Goal: Information Seeking & Learning: Understand process/instructions

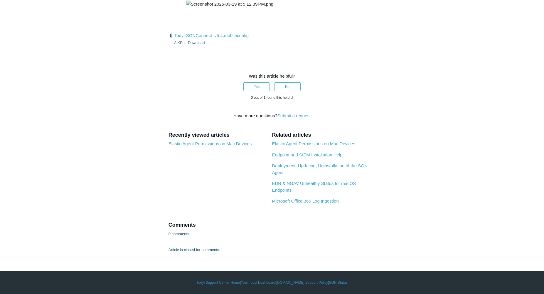
scroll to position [1402, 0]
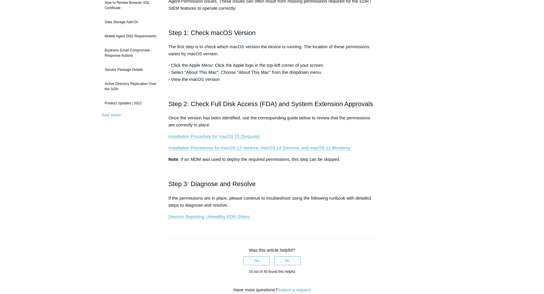
scroll to position [118, 0]
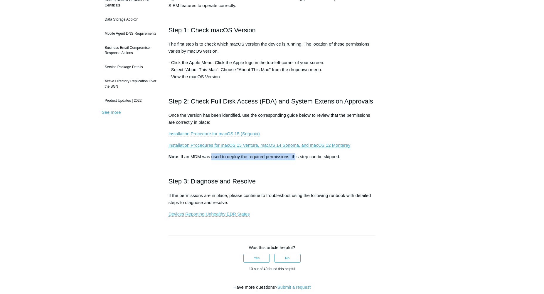
drag, startPoint x: 212, startPoint y: 154, endPoint x: 297, endPoint y: 157, distance: 85.9
click at [297, 157] on p "Note : If an MDM was used to deploy the required permissions, this step can be …" at bounding box center [272, 156] width 207 height 7
click at [194, 215] on link "Devices Reporting Unhealthy EDR States" at bounding box center [209, 213] width 81 height 5
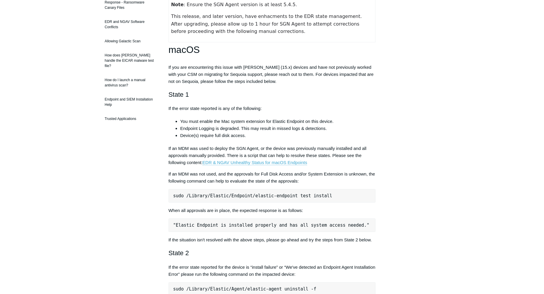
scroll to position [137, 0]
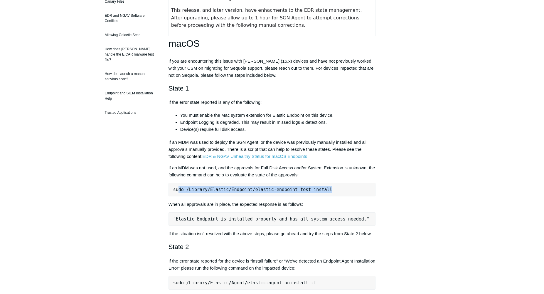
drag, startPoint x: 213, startPoint y: 189, endPoint x: 329, endPoint y: 193, distance: 116.1
click at [338, 192] on pre "sudo /Library/Elastic/Endpoint/elastic-endpoint test install" at bounding box center [272, 190] width 207 height 14
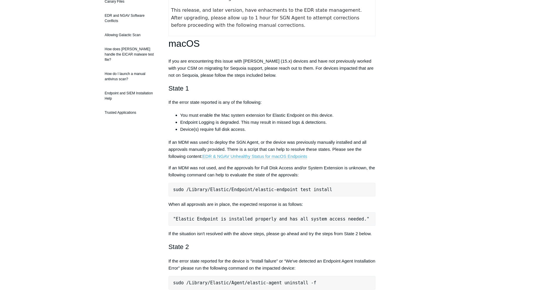
click at [320, 194] on pre "sudo /Library/Elastic/Endpoint/elastic-endpoint test install" at bounding box center [272, 190] width 207 height 14
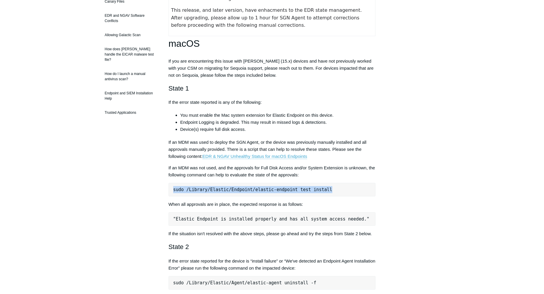
drag, startPoint x: 171, startPoint y: 188, endPoint x: 390, endPoint y: 196, distance: 219.6
copy div "sudo /Library/Elastic/Endpoint/elastic-endpoint test install"
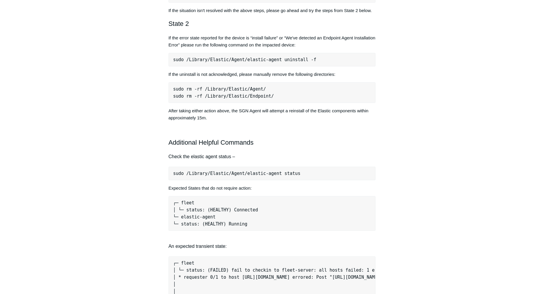
scroll to position [363, 0]
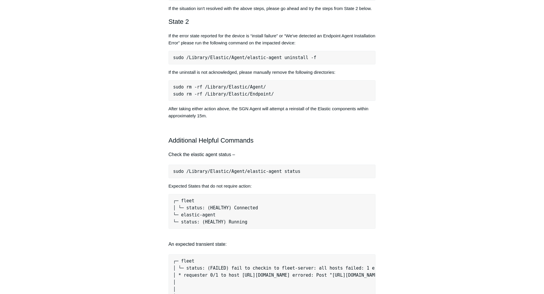
drag, startPoint x: 178, startPoint y: 178, endPoint x: 330, endPoint y: 179, distance: 151.6
click at [329, 178] on pre "sudo /Library/Elastic/Agent/elastic-agent status" at bounding box center [272, 172] width 207 height 14
drag, startPoint x: 296, startPoint y: 176, endPoint x: 170, endPoint y: 179, distance: 126.1
click at [168, 178] on article "Devices Reporting Unhealthy EDR States Follow Not yet followed by anyone The fo…" at bounding box center [272, 294] width 225 height 1206
copy pre "sudo /Library/Elastic/Agent/elastic-agent status"
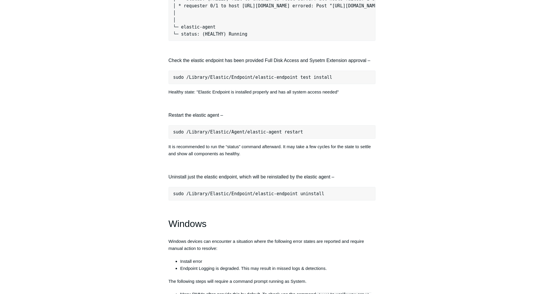
scroll to position [617, 0]
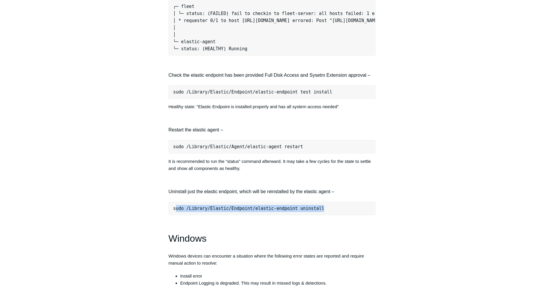
drag, startPoint x: 257, startPoint y: 217, endPoint x: 375, endPoint y: 218, distance: 118.4
click at [373, 215] on pre "sudo /Library/Elastic/Endpoint/elastic-endpoint uninstall" at bounding box center [272, 209] width 207 height 14
drag, startPoint x: 321, startPoint y: 214, endPoint x: 341, endPoint y: 215, distance: 20.0
click at [322, 214] on pre "sudo /Library/Elastic/Endpoint/elastic-endpoint uninstall" at bounding box center [272, 209] width 207 height 14
drag, startPoint x: 278, startPoint y: 212, endPoint x: 175, endPoint y: 204, distance: 103.1
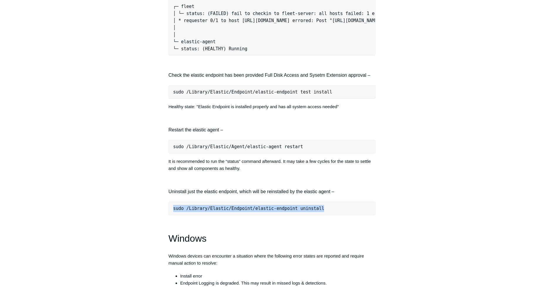
copy pre "sudo /Library/Elastic/Endpoint/elastic-endpoint uninstall"
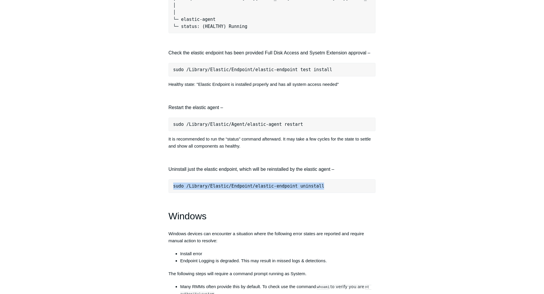
scroll to position [658, 0]
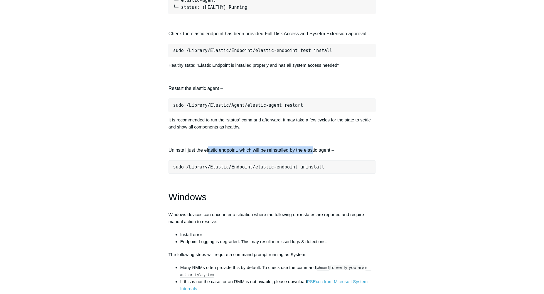
drag, startPoint x: 309, startPoint y: 160, endPoint x: 315, endPoint y: 160, distance: 5.6
click at [313, 154] on h4 "Uninstall just the elastic endpoint, which will be reinstalled by the elastic a…" at bounding box center [272, 150] width 207 height 8
click at [341, 168] on pre "sudo /Library/Elastic/Endpoint/elastic-endpoint uninstall" at bounding box center [272, 167] width 207 height 14
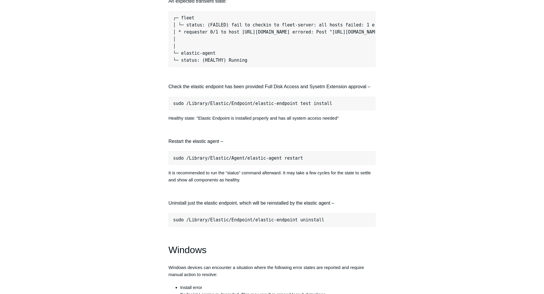
scroll to position [570, 0]
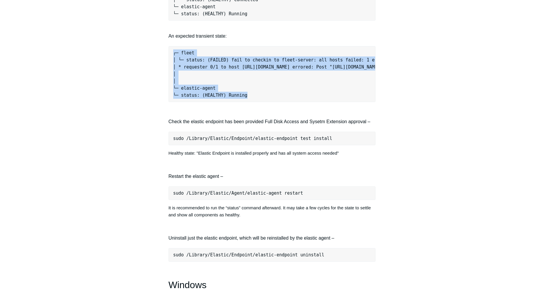
drag, startPoint x: 270, startPoint y: 103, endPoint x: 165, endPoint y: 63, distance: 112.3
click at [165, 63] on article "Devices Reporting Unhealthy EDR States Follow Not yet followed by anyone The fo…" at bounding box center [272, 86] width 225 height 1206
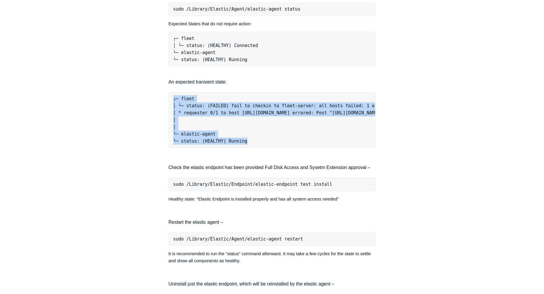
scroll to position [521, 0]
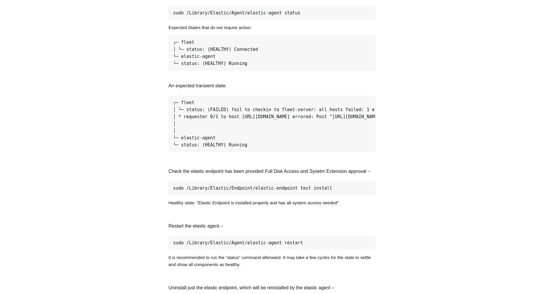
drag, startPoint x: 291, startPoint y: 148, endPoint x: 298, endPoint y: 148, distance: 7.4
click at [291, 148] on pre "┌─ fleet │ └─ status: (FAILED) fail to checkin to fleet-server: all hosts faile…" at bounding box center [272, 124] width 207 height 56
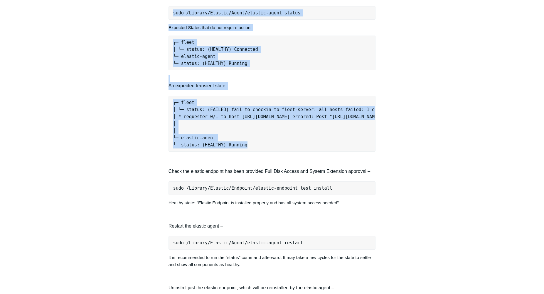
drag, startPoint x: 305, startPoint y: 150, endPoint x: 156, endPoint y: 103, distance: 156.3
click at [156, 103] on div "Articles in this section Devices Reporting Unhealthy EDR States EDR & NGAV Unhe…" at bounding box center [272, 135] width 341 height 1206
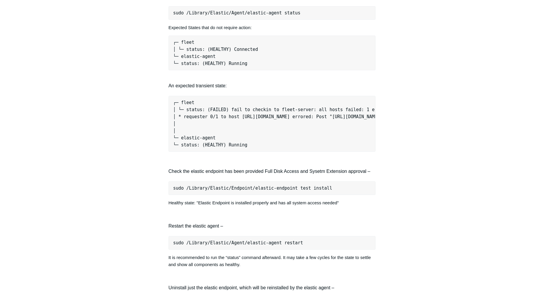
drag, startPoint x: 192, startPoint y: 98, endPoint x: 175, endPoint y: 87, distance: 20.7
click at [192, 97] on div "The following is a guide to help determine what action may be required to recov…" at bounding box center [272, 52] width 207 height 959
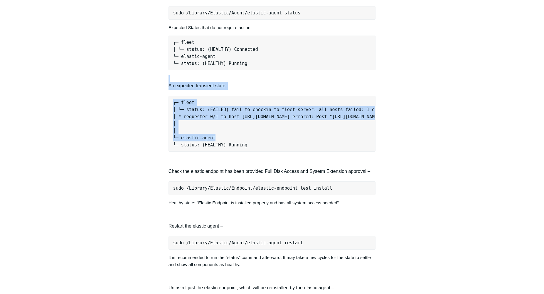
drag, startPoint x: 166, startPoint y: 85, endPoint x: 263, endPoint y: 147, distance: 115.1
click at [262, 147] on article "Devices Reporting Unhealthy EDR States Follow Not yet followed by anyone The fo…" at bounding box center [272, 135] width 225 height 1206
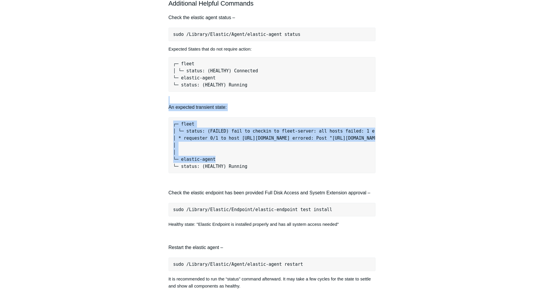
scroll to position [491, 0]
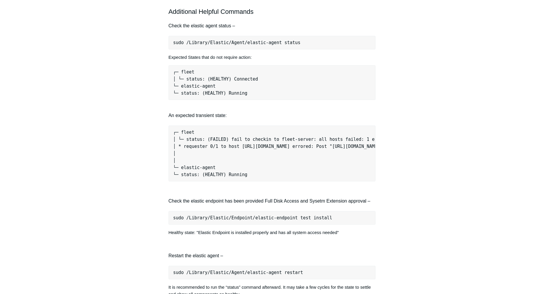
drag, startPoint x: 283, startPoint y: 147, endPoint x: 269, endPoint y: 124, distance: 27.4
click at [283, 146] on pre "┌─ fleet │ └─ status: (FAILED) fail to checkin to fleet-server: all hosts faile…" at bounding box center [272, 153] width 207 height 56
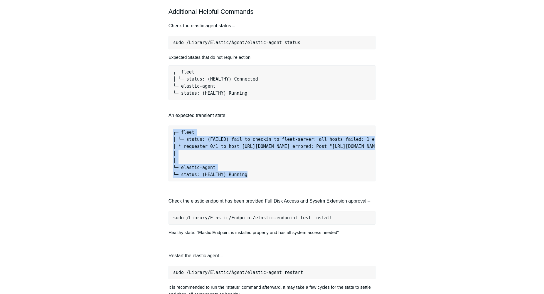
drag, startPoint x: 264, startPoint y: 142, endPoint x: 274, endPoint y: 185, distance: 44.0
click at [273, 185] on div "The following is a guide to help determine what action may be required to recov…" at bounding box center [272, 82] width 207 height 959
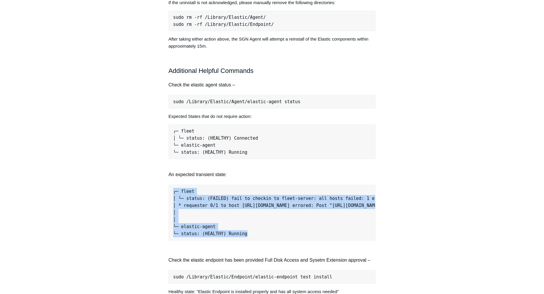
scroll to position [292, 0]
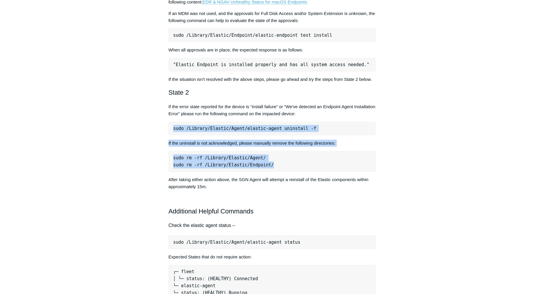
drag, startPoint x: 306, startPoint y: 145, endPoint x: 309, endPoint y: 175, distance: 30.1
click at [309, 175] on div "The following is a guide to help determine what action may be required to recov…" at bounding box center [272, 282] width 207 height 959
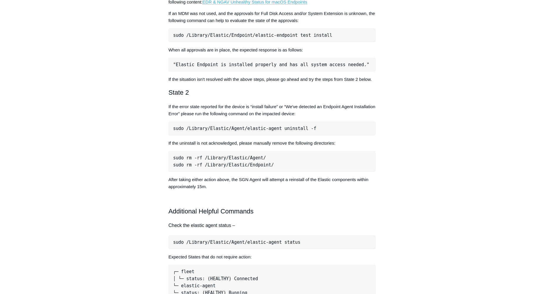
click at [309, 172] on pre "sudo rm -rf /Library/Elastic/Agent/ sudo rm -rf /Library/Elastic/Endpoint/" at bounding box center [272, 161] width 207 height 21
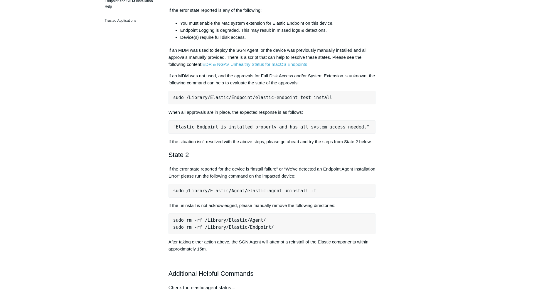
scroll to position [222, 0]
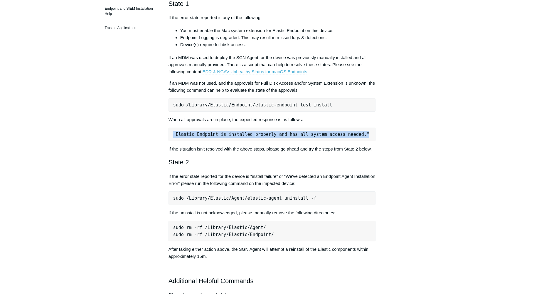
drag, startPoint x: 167, startPoint y: 133, endPoint x: 449, endPoint y: 140, distance: 281.8
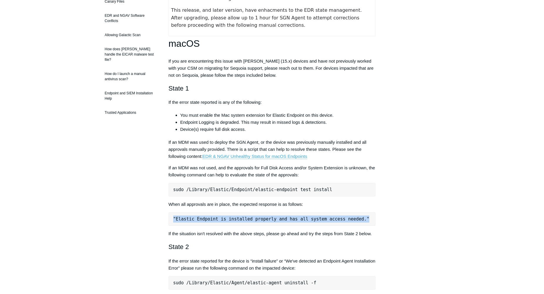
scroll to position [117, 0]
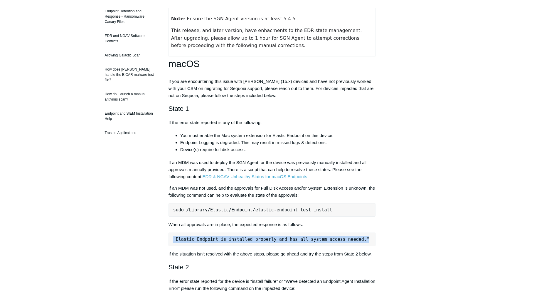
click at [216, 177] on link "EDR & NGAV Unhealthy Status for macOS Endpoints" at bounding box center [255, 176] width 105 height 5
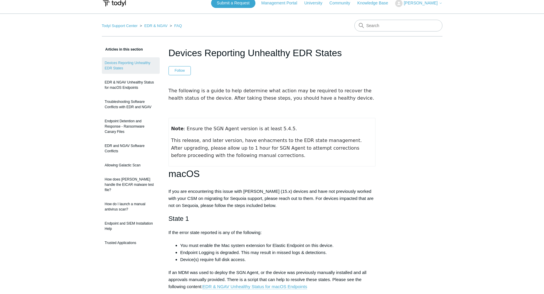
scroll to position [0, 0]
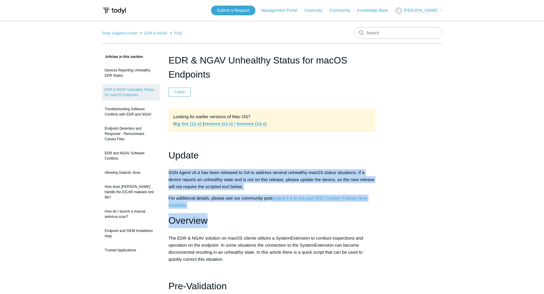
drag, startPoint x: 278, startPoint y: 180, endPoint x: 304, endPoint y: 215, distance: 43.1
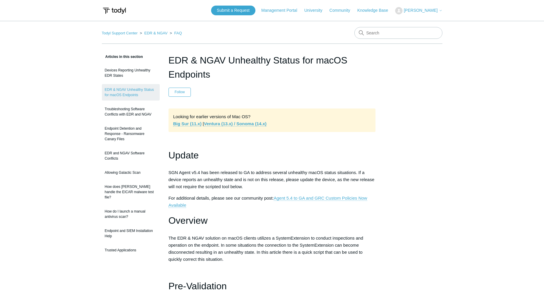
drag, startPoint x: 304, startPoint y: 215, endPoint x: 307, endPoint y: 215, distance: 3.0
click at [304, 215] on h1 "Overview" at bounding box center [272, 220] width 207 height 15
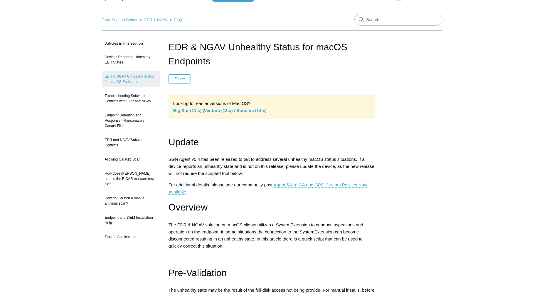
scroll to position [14, 0]
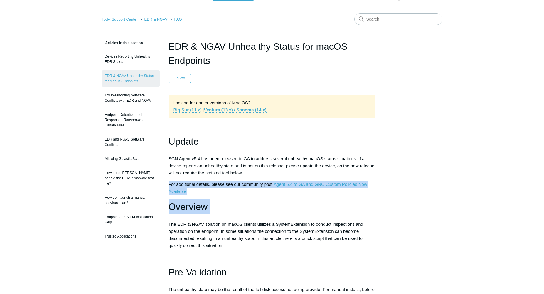
drag, startPoint x: 278, startPoint y: 190, endPoint x: 316, endPoint y: 219, distance: 48.1
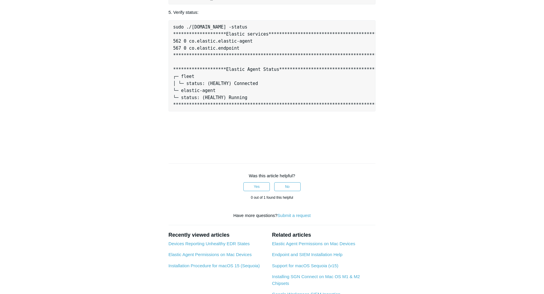
scroll to position [708, 0]
drag, startPoint x: 177, startPoint y: 195, endPoint x: 276, endPoint y: 202, distance: 99.2
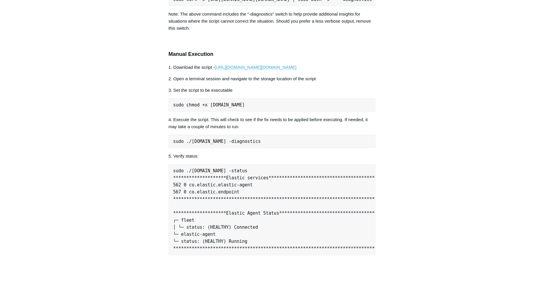
scroll to position [0, 65]
drag, startPoint x: 380, startPoint y: 236, endPoint x: 369, endPoint y: 233, distance: 11.8
drag, startPoint x: 369, startPoint y: 233, endPoint x: 343, endPoint y: 234, distance: 25.6
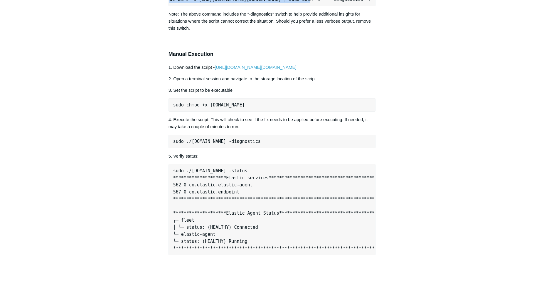
scroll to position [0, 0]
drag, startPoint x: 262, startPoint y: 237, endPoint x: 393, endPoint y: 234, distance: 131.0
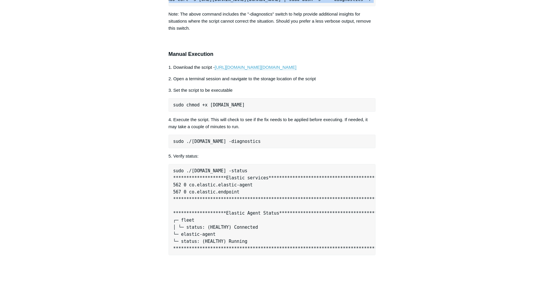
copy div "sudo curl -s [URL][DOMAIN_NAME][DOMAIN_NAME] | sudo bash -s -- -diagnostics -f"
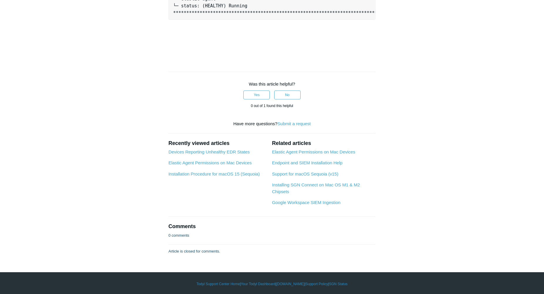
scroll to position [846, 0]
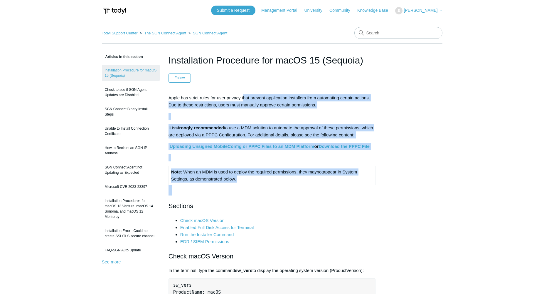
drag, startPoint x: 256, startPoint y: 121, endPoint x: 304, endPoint y: 197, distance: 89.6
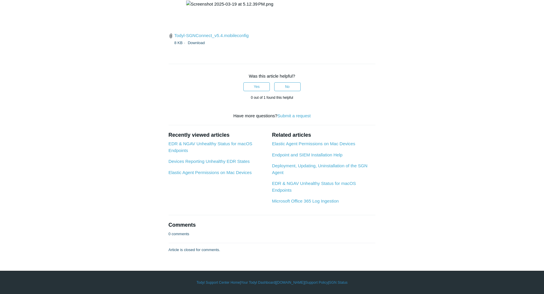
scroll to position [1870, 0]
